Goal: Task Accomplishment & Management: Use online tool/utility

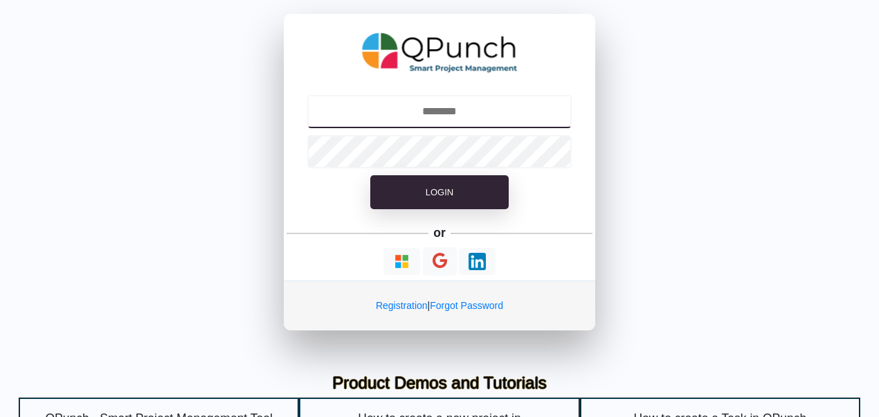
click at [391, 123] on input "text" at bounding box center [439, 111] width 265 height 33
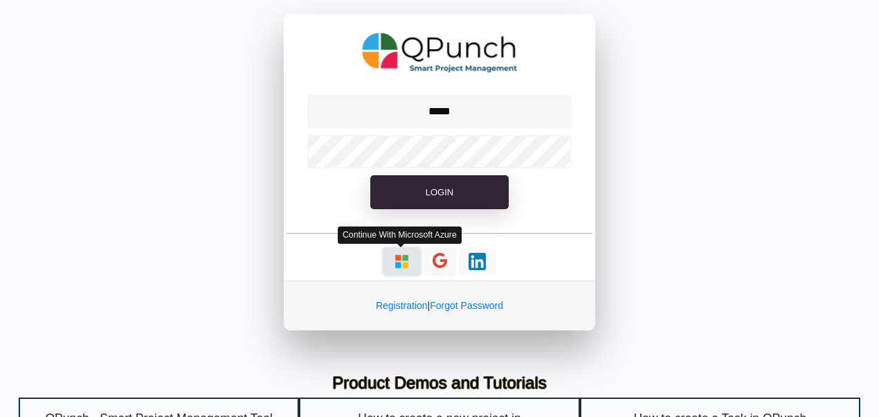
click at [410, 261] on button "button" at bounding box center [401, 261] width 37 height 27
type input "**********"
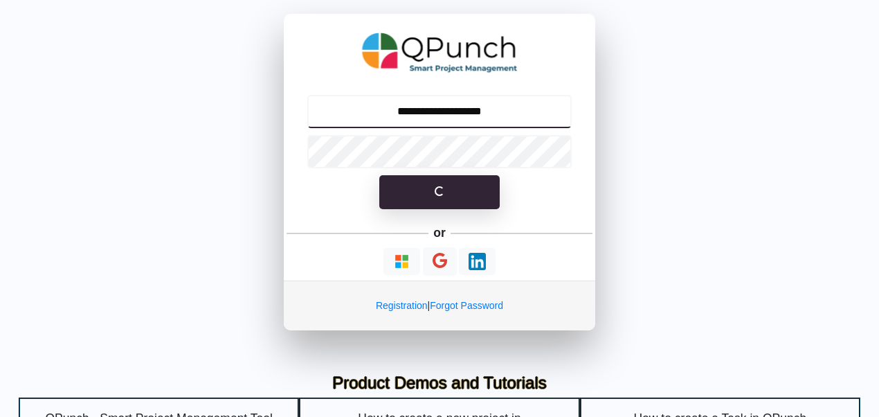
click at [484, 104] on input "**********" at bounding box center [439, 111] width 265 height 33
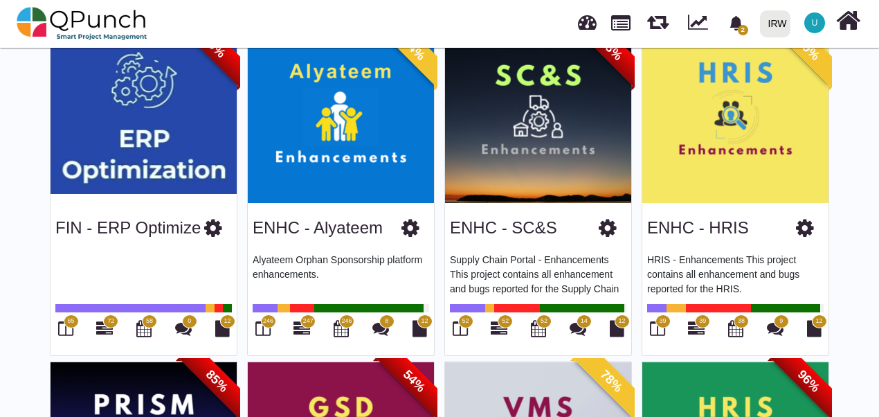
scroll to position [113, 0]
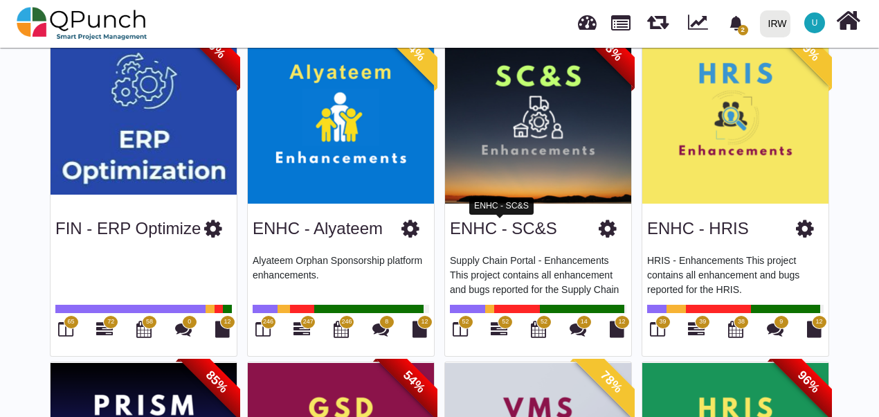
click at [479, 233] on link "ENHC - SC&S" at bounding box center [503, 228] width 107 height 19
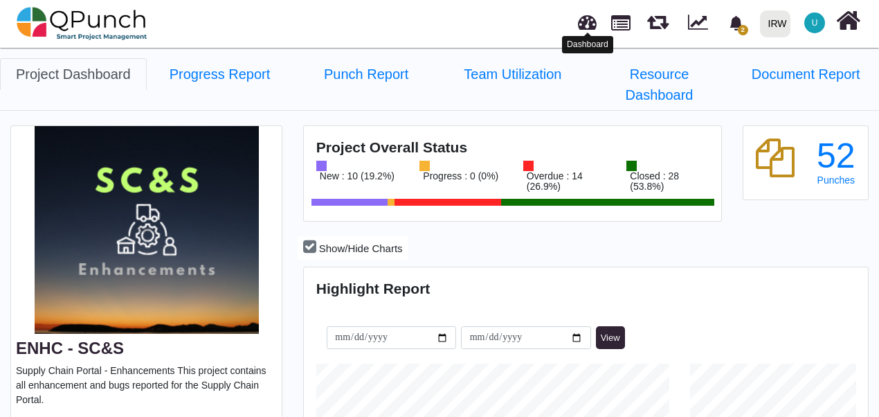
scroll to position [176, 187]
drag, startPoint x: 588, startPoint y: 29, endPoint x: 531, endPoint y: 26, distance: 56.8
click at [531, 26] on div "2 Notification Clear Services TR - RTR approval from Email Ahad Ahmed Taji 12-0…" at bounding box center [614, 24] width 498 height 46
drag, startPoint x: 597, startPoint y: 26, endPoint x: 451, endPoint y: 24, distance: 146.0
click at [451, 24] on div "2 Notification Clear Services TR - RTR approval from Email Ahad Ahmed Taji 12-0…" at bounding box center [614, 24] width 498 height 46
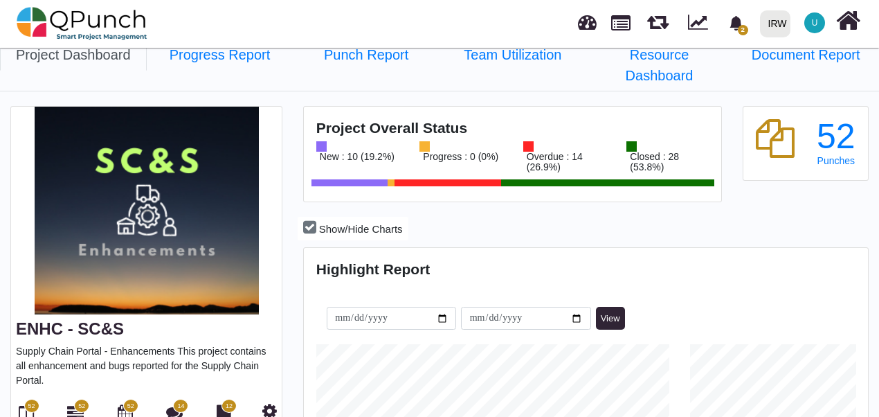
scroll to position [0, 0]
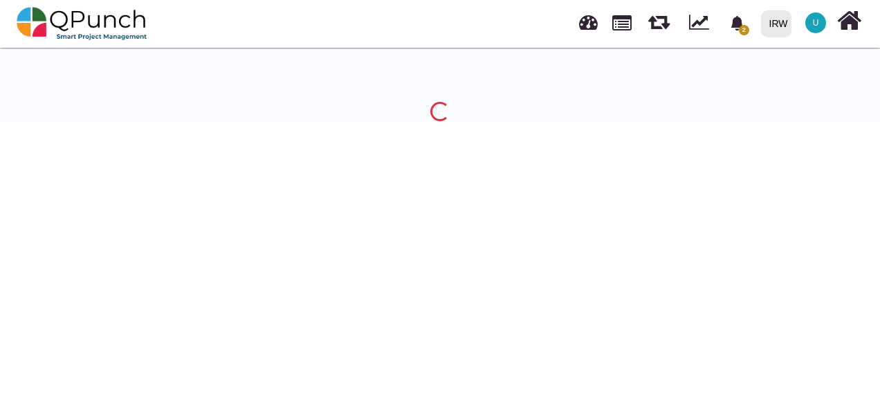
click at [587, 26] on link at bounding box center [588, 20] width 19 height 23
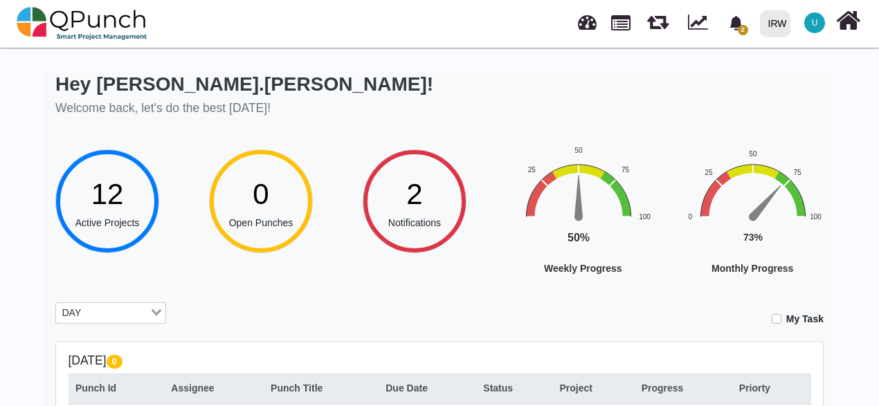
click at [134, 303] on div "DAY" at bounding box center [102, 312] width 93 height 18
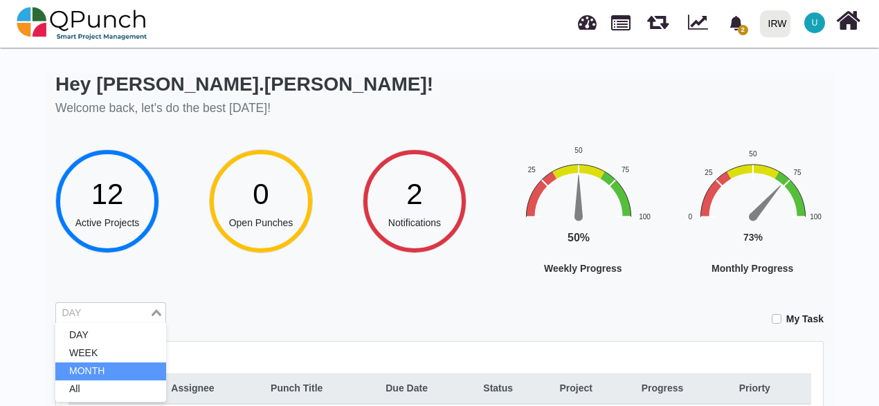
click at [117, 365] on li "MONTH" at bounding box center [110, 372] width 111 height 18
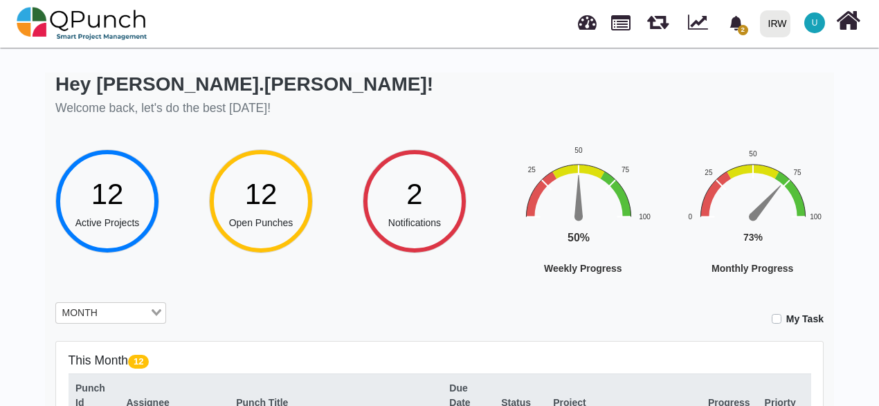
click at [124, 314] on input "Search for option" at bounding box center [125, 313] width 46 height 15
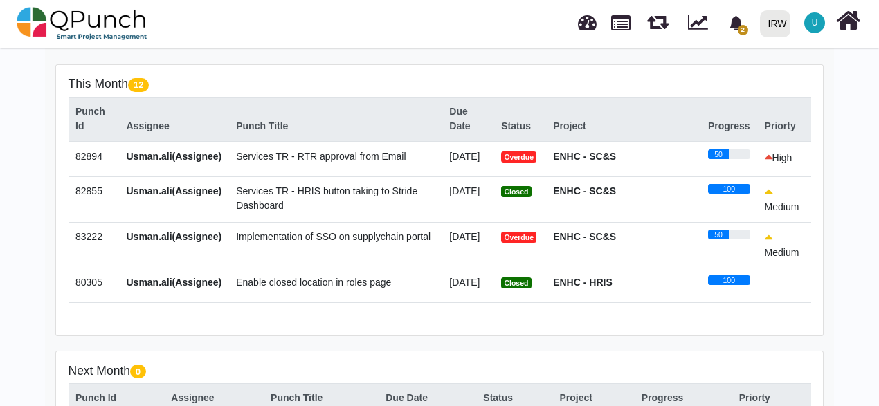
click at [314, 242] on span "Implementation of SSO on supplychain portal" at bounding box center [333, 236] width 194 height 11
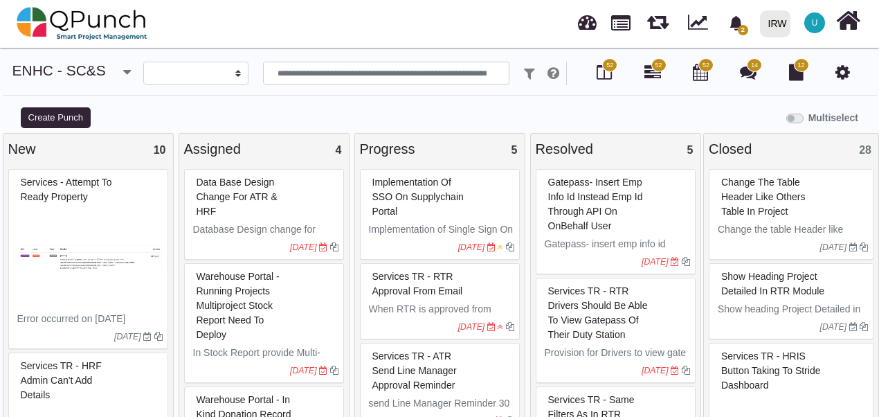
select select
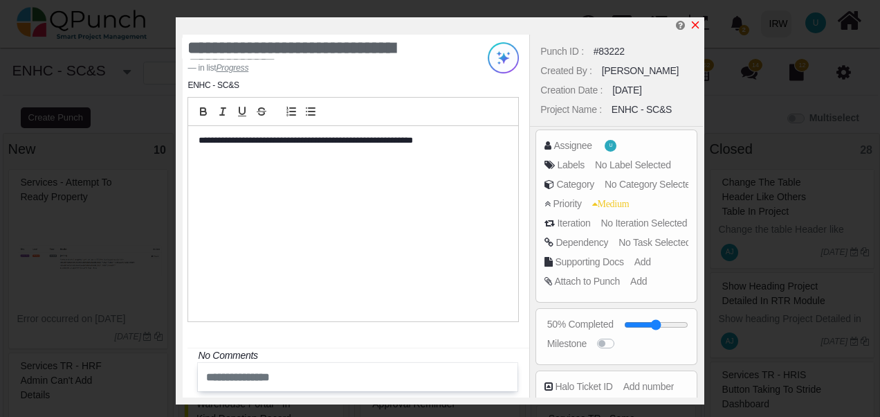
click at [694, 24] on icon "x" at bounding box center [695, 24] width 11 height 11
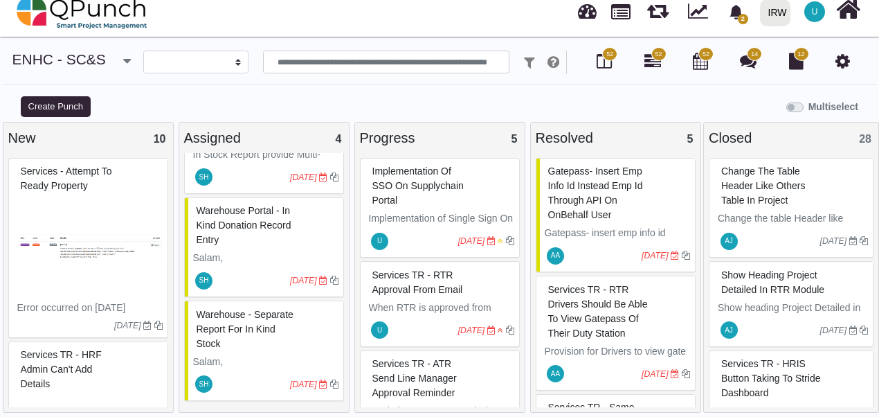
scroll to position [14, 0]
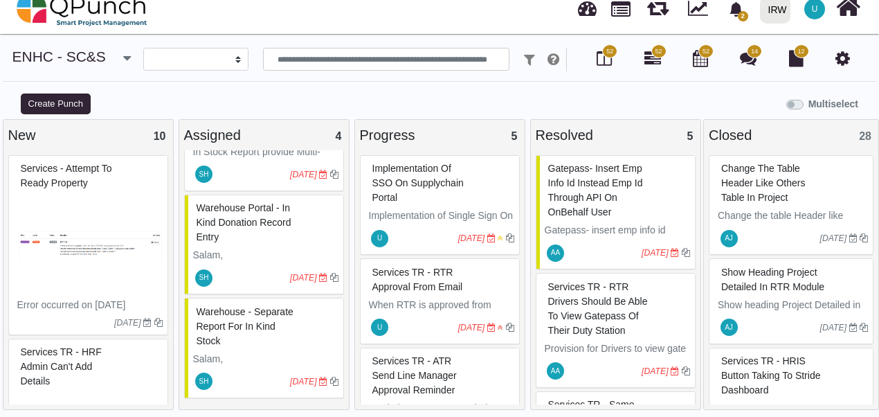
click at [273, 248] on p "Salam," at bounding box center [265, 255] width 145 height 15
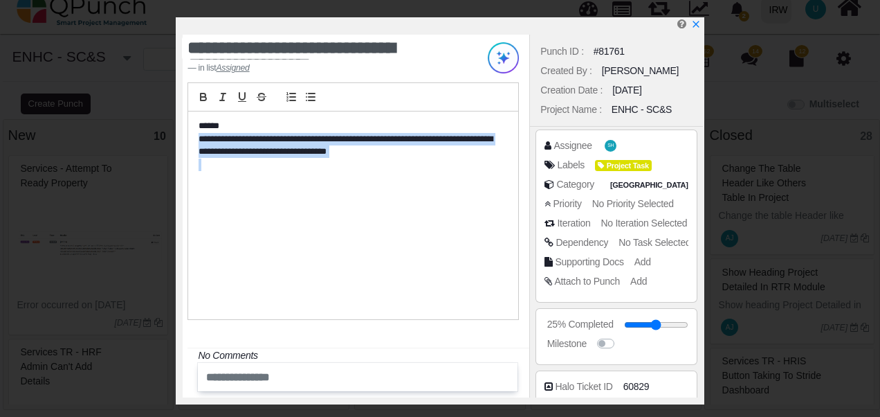
drag, startPoint x: 411, startPoint y: 140, endPoint x: 481, endPoint y: 165, distance: 74.2
click at [481, 165] on div "**********" at bounding box center [353, 215] width 330 height 208
click at [393, 190] on div "**********" at bounding box center [353, 215] width 330 height 208
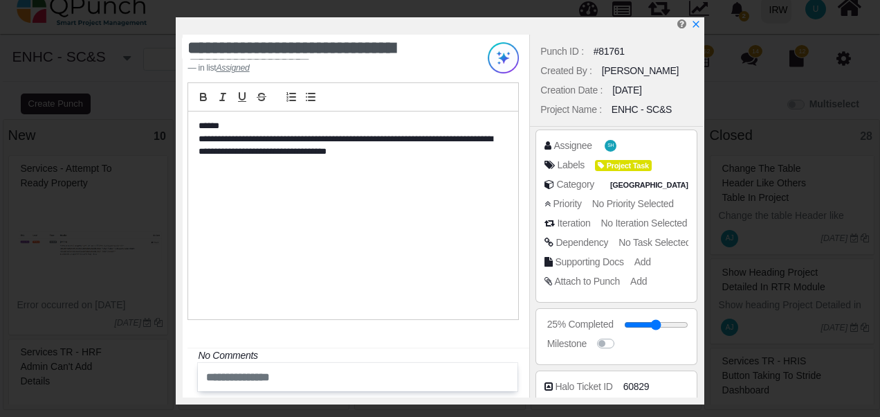
click at [357, 156] on p "**********" at bounding box center [350, 146] width 302 height 26
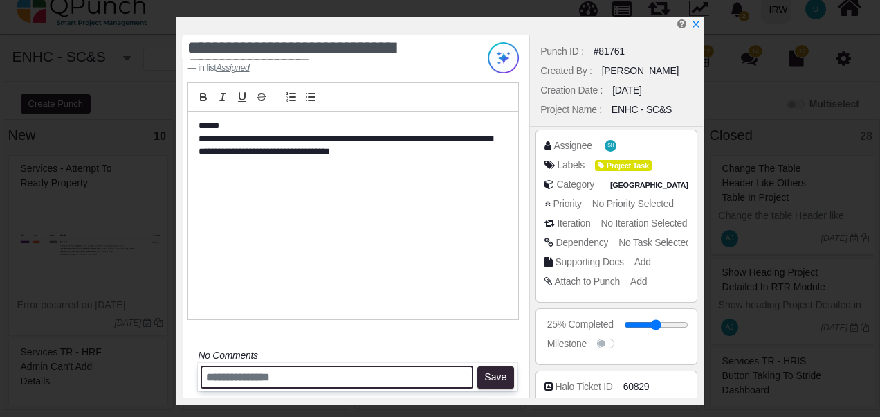
click at [247, 377] on input "text" at bounding box center [337, 376] width 273 height 23
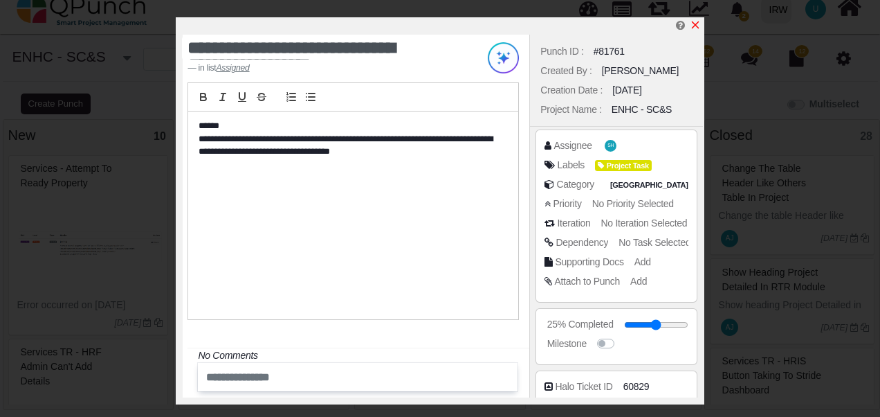
click at [697, 24] on icon "x" at bounding box center [695, 25] width 8 height 8
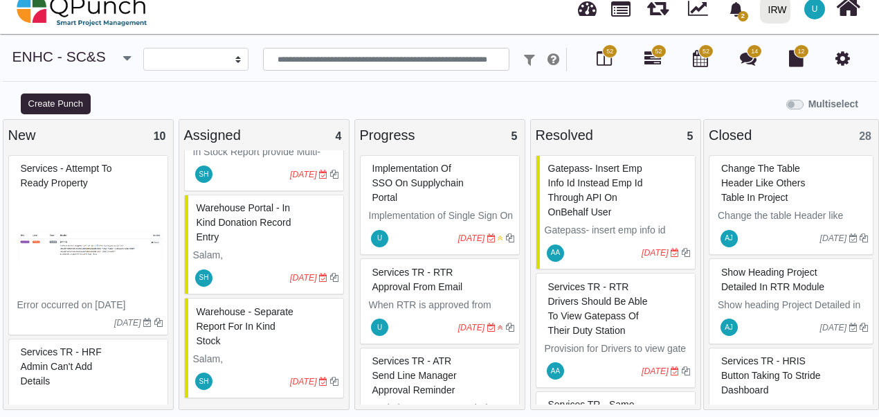
drag, startPoint x: 859, startPoint y: 136, endPoint x: 872, endPoint y: 136, distance: 12.5
click at [872, 136] on div "Closed 28" at bounding box center [791, 135] width 165 height 21
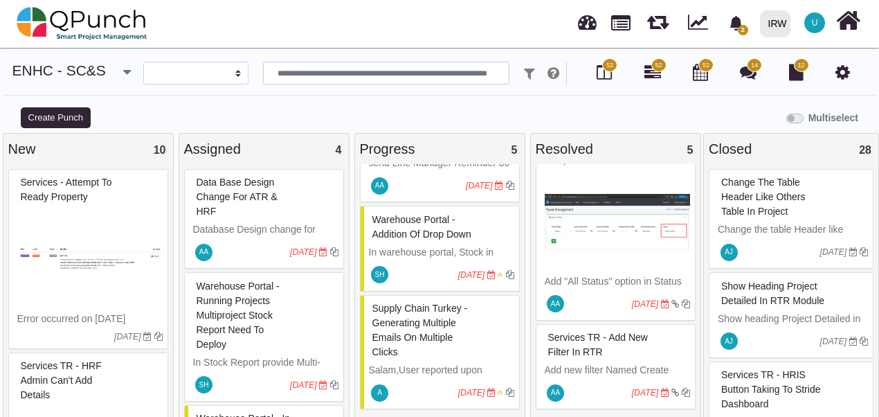
click at [808, 116] on label "Multiselect" at bounding box center [833, 118] width 50 height 15
click at [808, 118] on label "Multiselect" at bounding box center [833, 118] width 50 height 15
click at [808, 115] on label "Multiselect" at bounding box center [833, 118] width 50 height 15
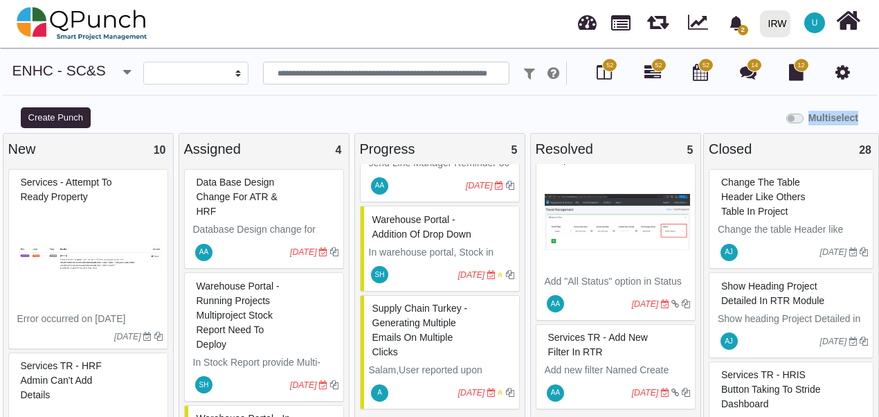
click at [808, 115] on label "Multiselect" at bounding box center [833, 118] width 50 height 15
drag, startPoint x: 794, startPoint y: 115, endPoint x: 684, endPoint y: 97, distance: 111.5
click at [684, 97] on div "**********" at bounding box center [439, 84] width 879 height 44
click at [808, 118] on label "Multiselect" at bounding box center [833, 118] width 50 height 15
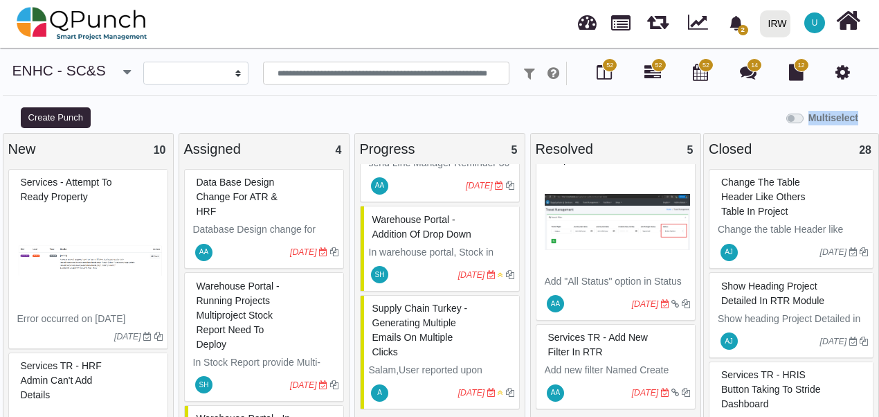
click at [808, 118] on label "Multiselect" at bounding box center [833, 118] width 50 height 15
drag, startPoint x: 797, startPoint y: 118, endPoint x: 652, endPoint y: 104, distance: 145.3
click at [652, 101] on div "**********" at bounding box center [439, 84] width 879 height 44
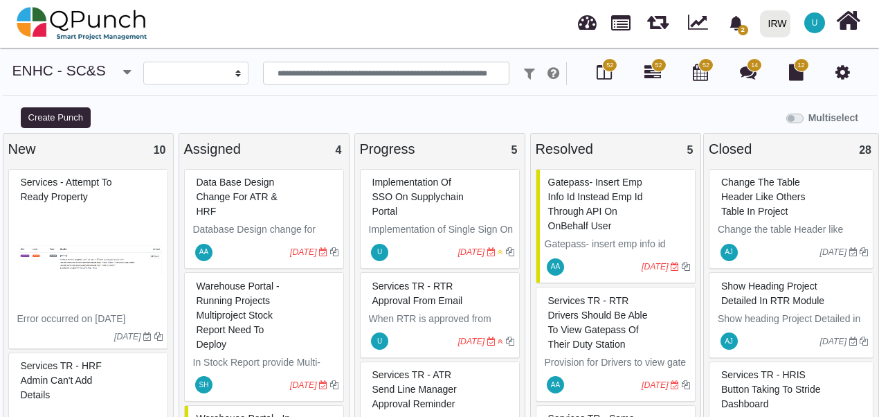
click at [615, 96] on div "**********" at bounding box center [439, 84] width 879 height 44
click at [626, 116] on div "Multiselect" at bounding box center [549, 116] width 659 height 23
click at [262, 193] on span "Data base design change For ATR & HRF" at bounding box center [237, 196] width 81 height 40
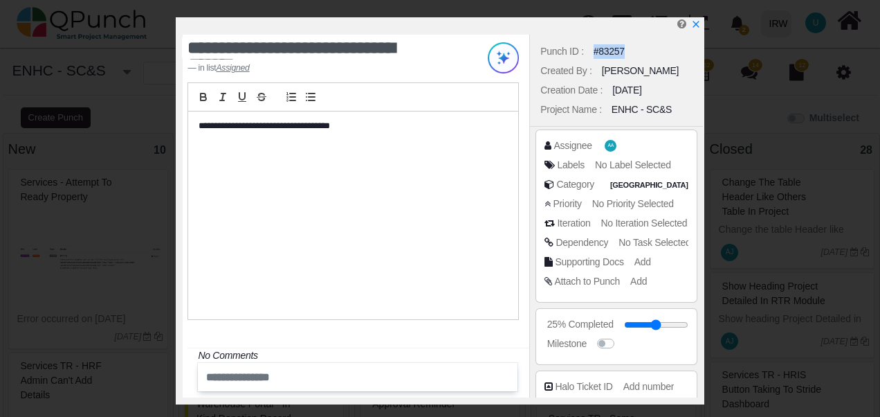
drag, startPoint x: 590, startPoint y: 52, endPoint x: 627, endPoint y: 48, distance: 36.8
click at [627, 48] on div "Punch ID : #83257" at bounding box center [616, 51] width 158 height 19
copy div "#83257"
click at [697, 24] on icon "x" at bounding box center [695, 25] width 8 height 8
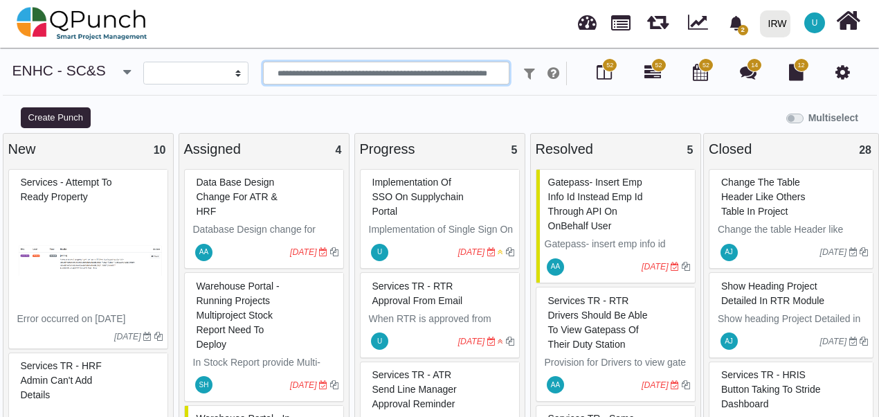
click at [406, 69] on input "text" at bounding box center [386, 74] width 246 height 24
paste input "******"
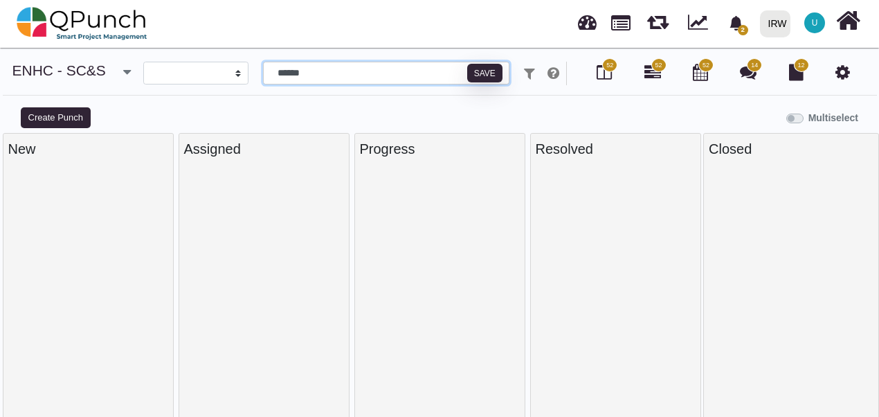
click at [282, 72] on input "******" at bounding box center [386, 74] width 246 height 24
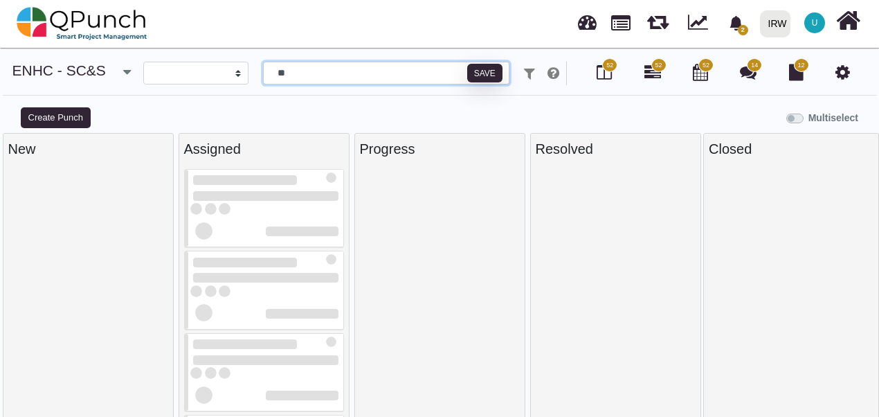
type input "*"
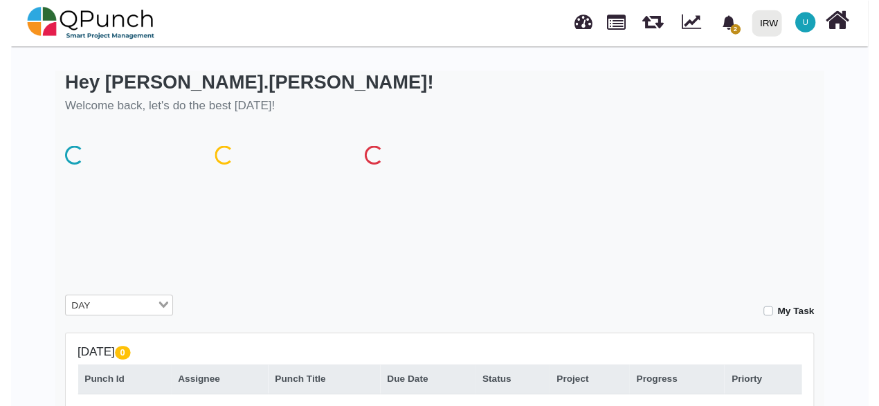
scroll to position [266, 0]
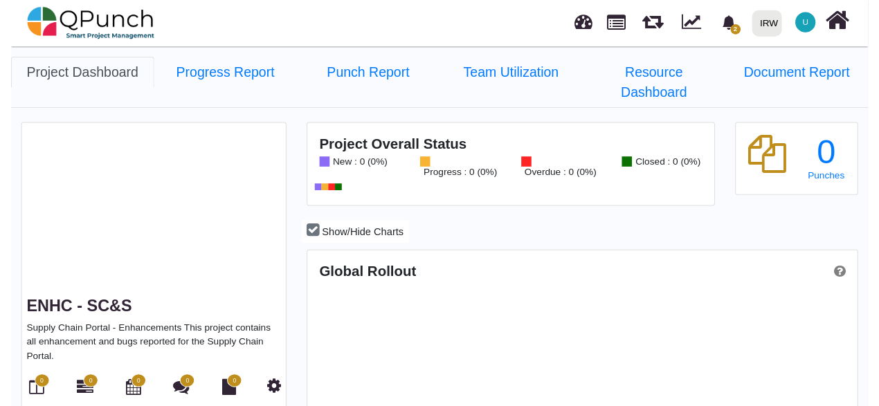
scroll to position [245, 560]
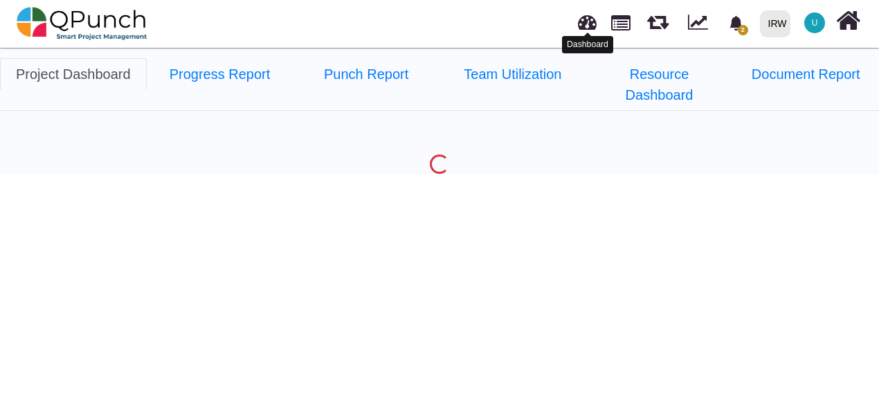
click at [585, 26] on link at bounding box center [587, 20] width 19 height 23
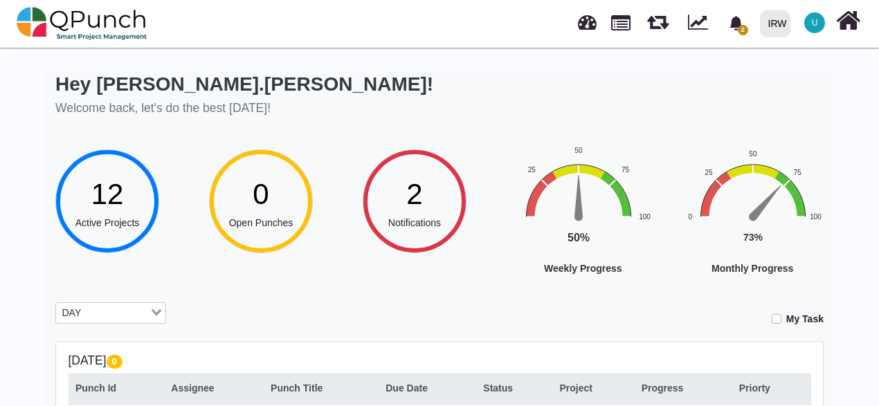
click at [37, 165] on div "**********" at bounding box center [439, 363] width 879 height 639
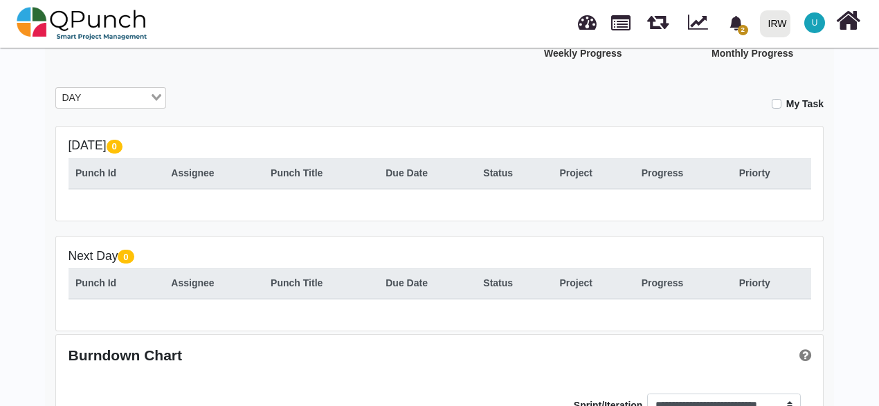
scroll to position [138, 0]
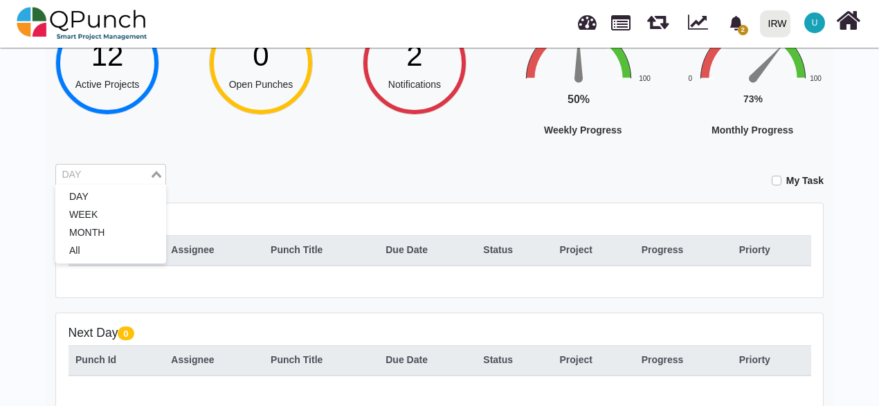
click at [115, 177] on input "Search for option" at bounding box center [102, 174] width 91 height 15
click at [99, 248] on li "All" at bounding box center [110, 251] width 111 height 18
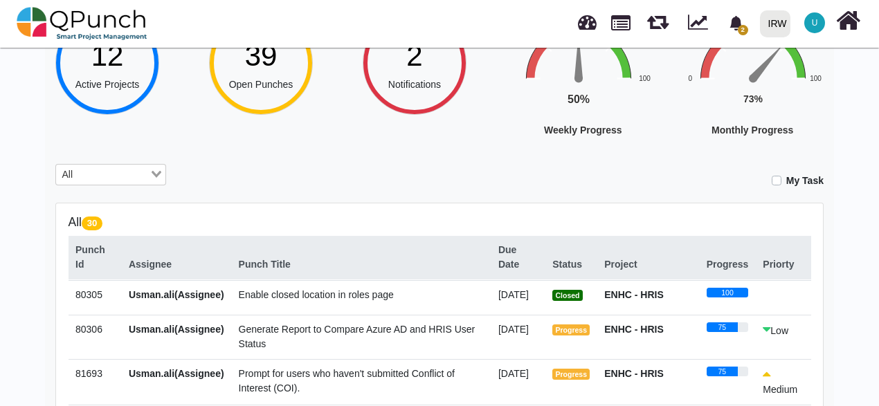
scroll to position [0, 0]
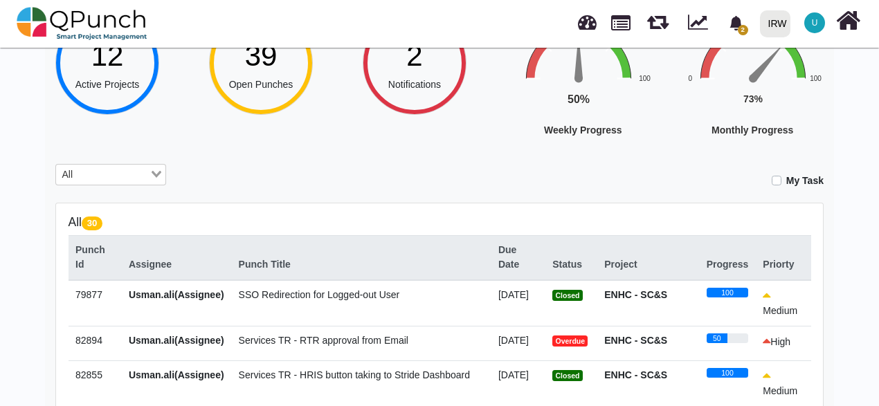
click at [230, 162] on div "Hey [PERSON_NAME].[PERSON_NAME]! Welcome back, let's do the best [DATE]! 12 Act…" at bounding box center [439, 296] width 789 height 724
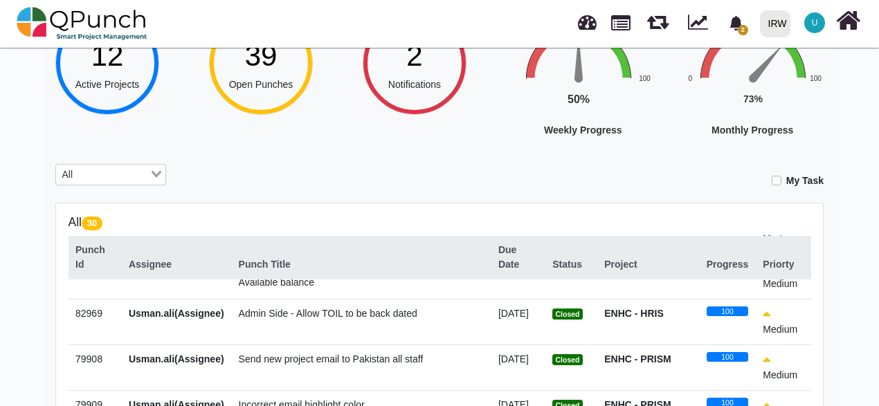
scroll to position [692, 0]
